Goal: Task Accomplishment & Management: Use online tool/utility

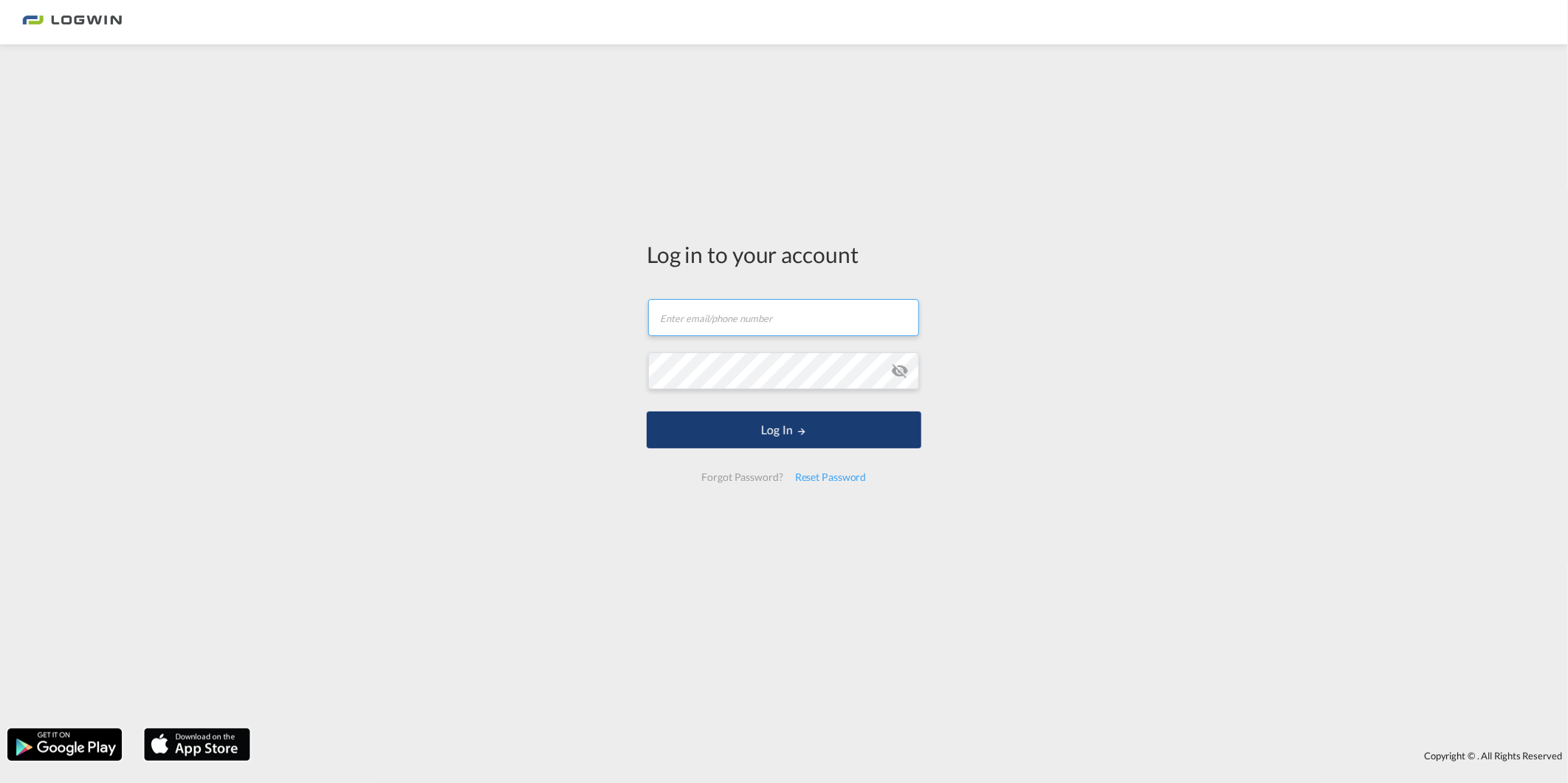
type input "[PERSON_NAME][EMAIL_ADDRESS][PERSON_NAME][DOMAIN_NAME]"
click at [769, 417] on button "Log In" at bounding box center [784, 429] width 274 height 37
